Goal: Navigation & Orientation: Find specific page/section

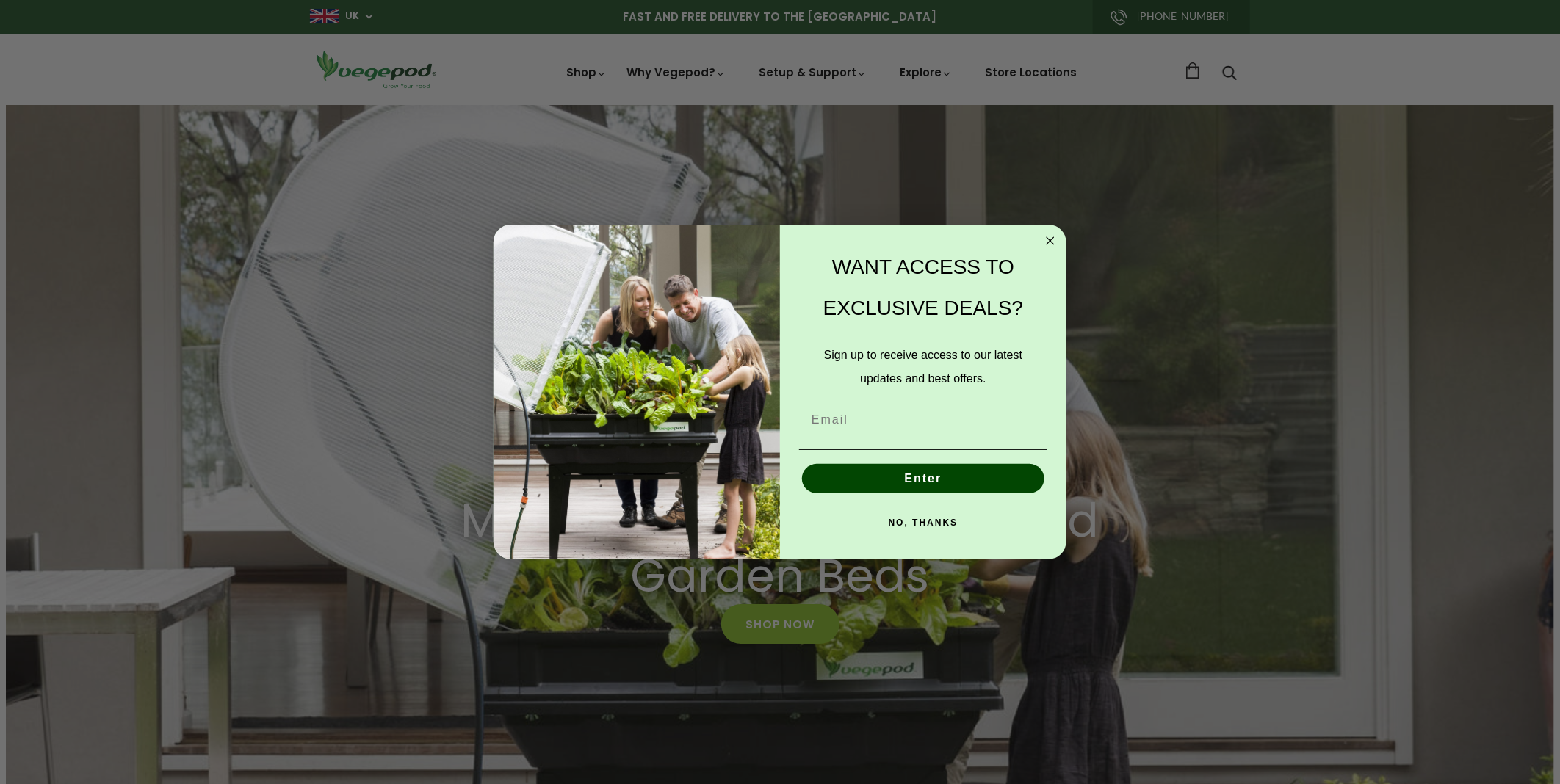
click at [1054, 244] on circle "Close dialog" at bounding box center [1050, 240] width 17 height 17
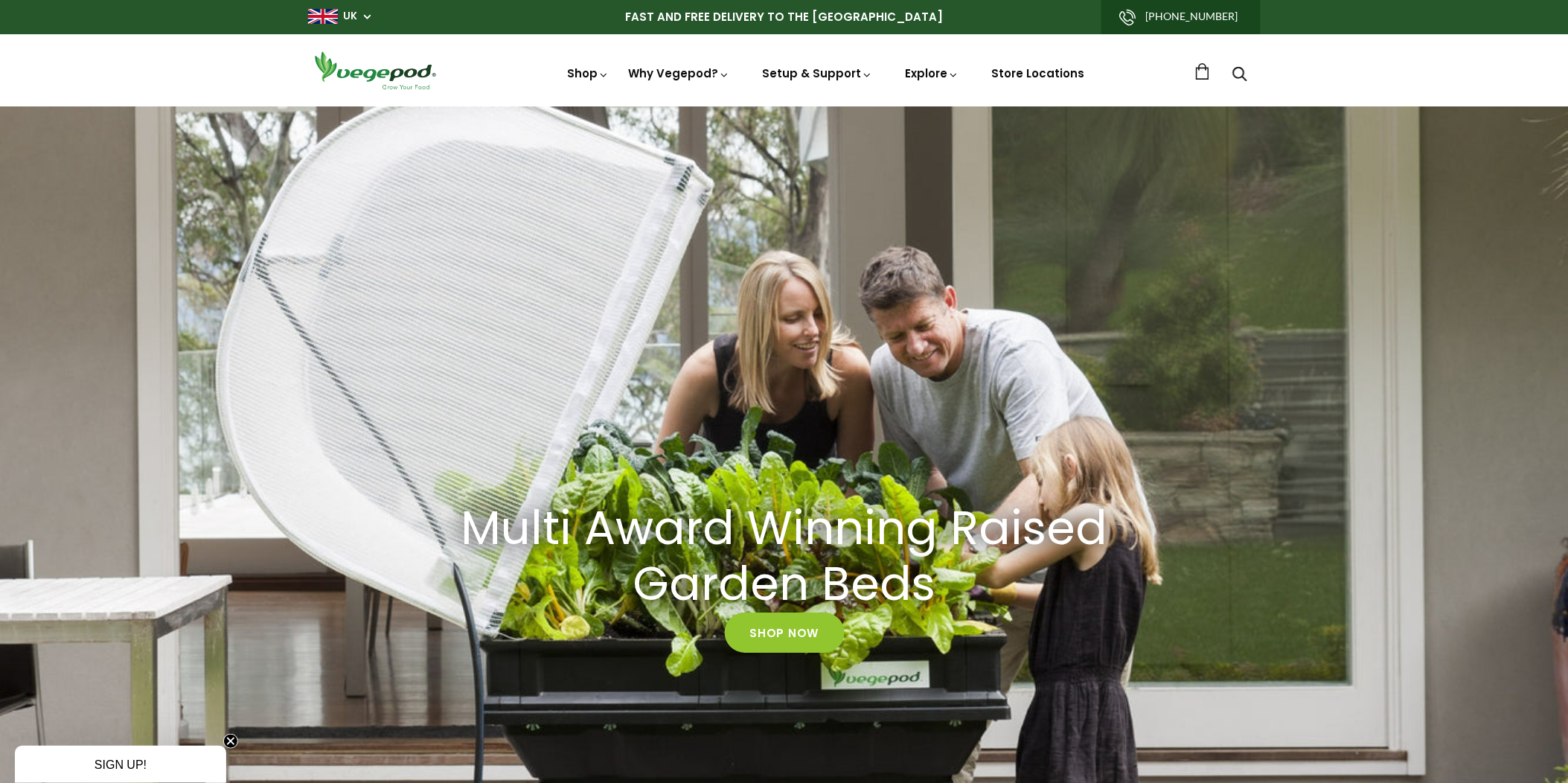
scroll to position [0, 303]
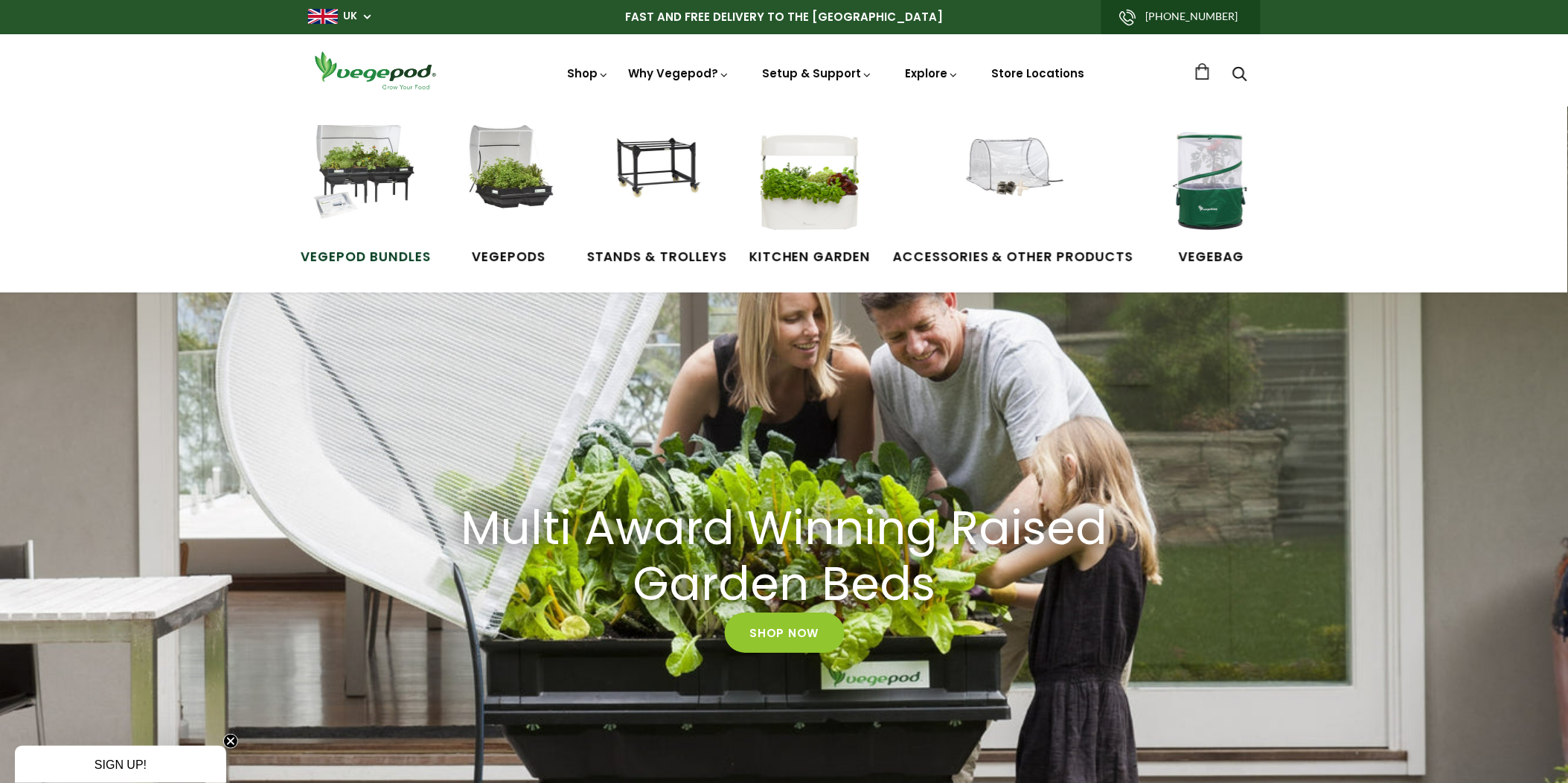
click at [367, 166] on img at bounding box center [366, 181] width 112 height 112
